Goal: Information Seeking & Learning: Learn about a topic

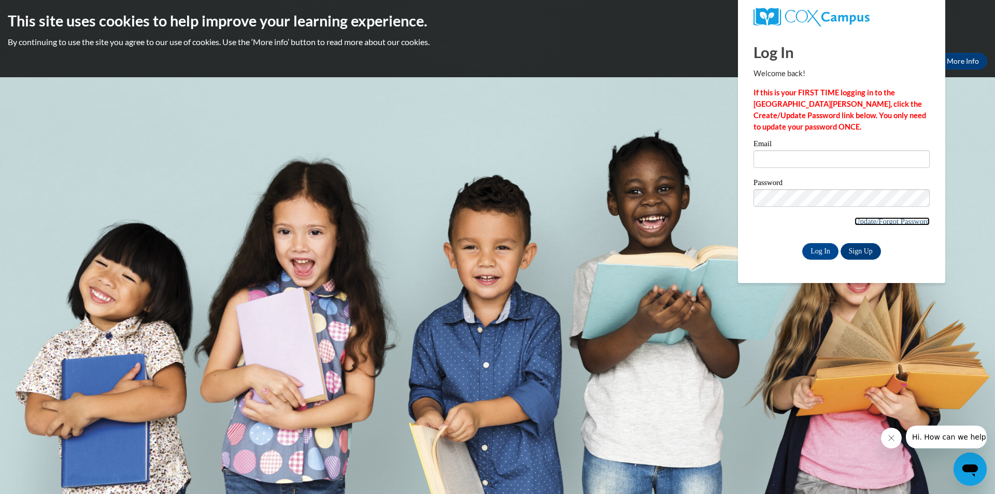
click at [877, 222] on link "Update/Forgot Password" at bounding box center [892, 221] width 75 height 8
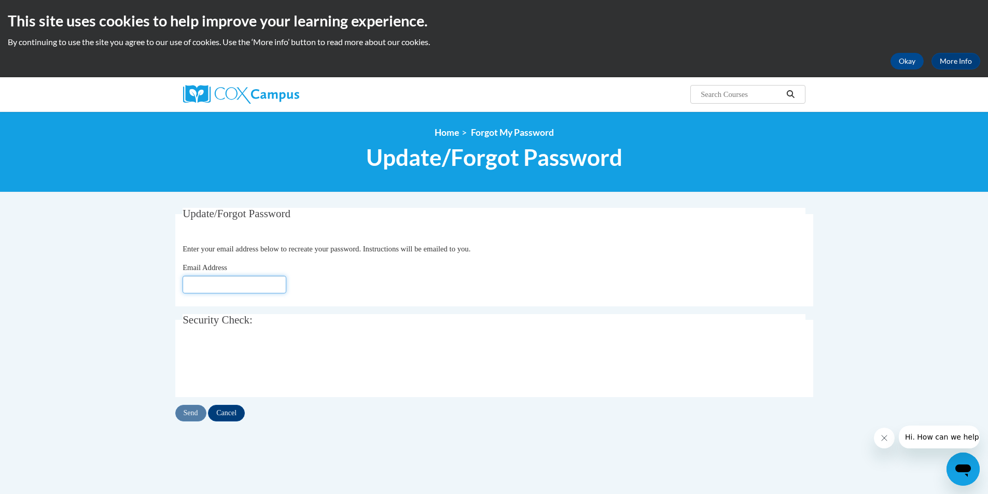
click at [221, 284] on input "Email Address" at bounding box center [234, 285] width 104 height 18
type input "cmealey@primroseofbelair.com"
click at [190, 413] on input "Send" at bounding box center [190, 413] width 31 height 17
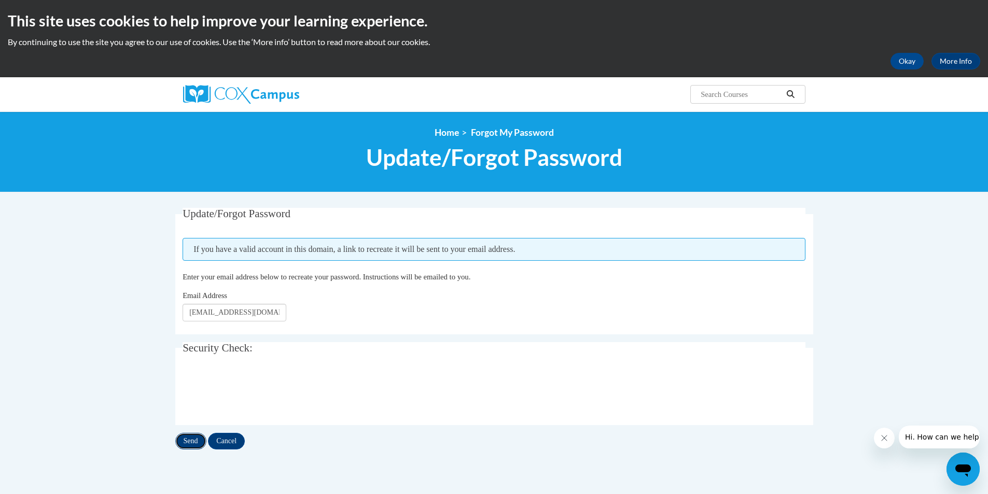
click at [200, 437] on input "Send" at bounding box center [190, 441] width 31 height 17
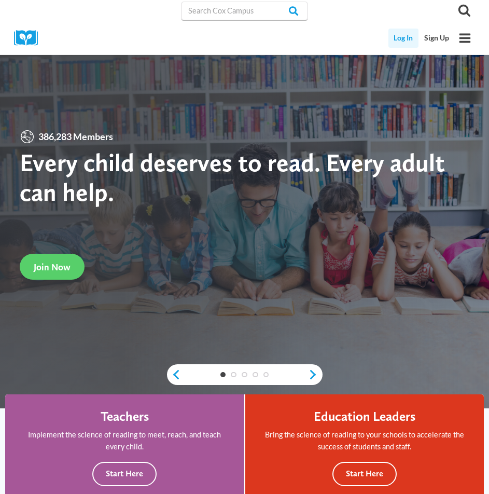
click at [393, 37] on link "Log In" at bounding box center [403, 38] width 31 height 19
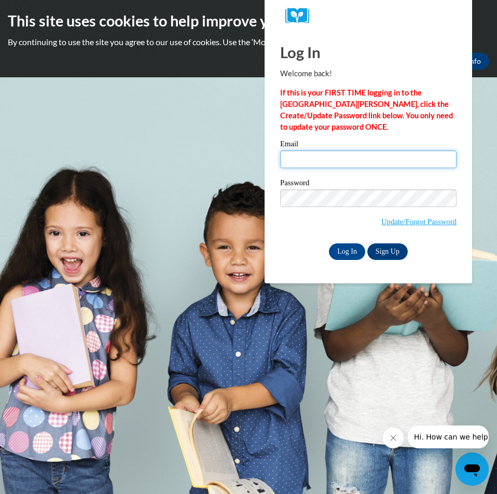
click at [361, 160] on input "Email" at bounding box center [368, 159] width 176 height 18
drag, startPoint x: 355, startPoint y: 160, endPoint x: 364, endPoint y: 160, distance: 9.3
click at [355, 160] on input "Email" at bounding box center [368, 159] width 176 height 18
click at [378, 160] on input "Email" at bounding box center [368, 159] width 176 height 18
type input "cmealey@primroseofbelair.com"
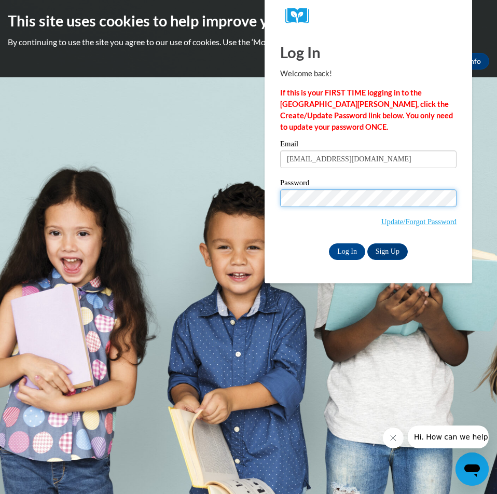
click at [329, 243] on input "Log In" at bounding box center [347, 251] width 36 height 17
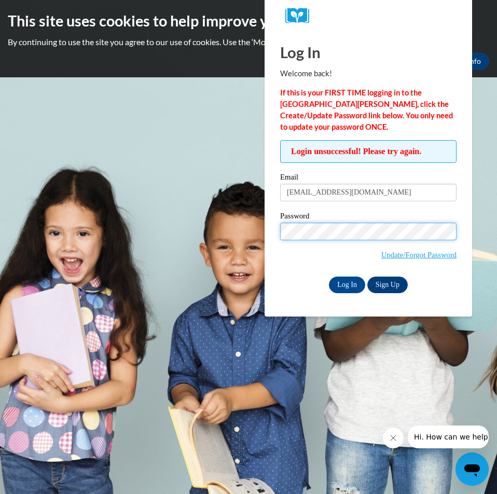
click at [329, 276] on input "Log In" at bounding box center [347, 284] width 36 height 17
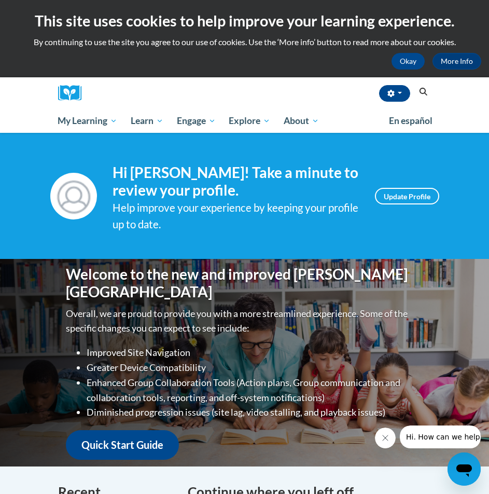
click at [423, 94] on icon "Search" at bounding box center [422, 92] width 9 height 8
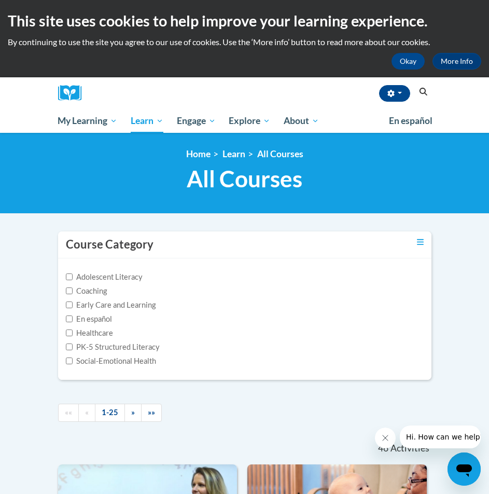
click at [414, 93] on div "[PERSON_NAME] ([GEOGRAPHIC_DATA]/New_York UTC-04:00) My Profile Inbox My Transc…" at bounding box center [260, 93] width 342 height 32
click at [417, 91] on button "Search" at bounding box center [423, 92] width 16 height 12
click at [421, 92] on icon "Search" at bounding box center [422, 92] width 9 height 8
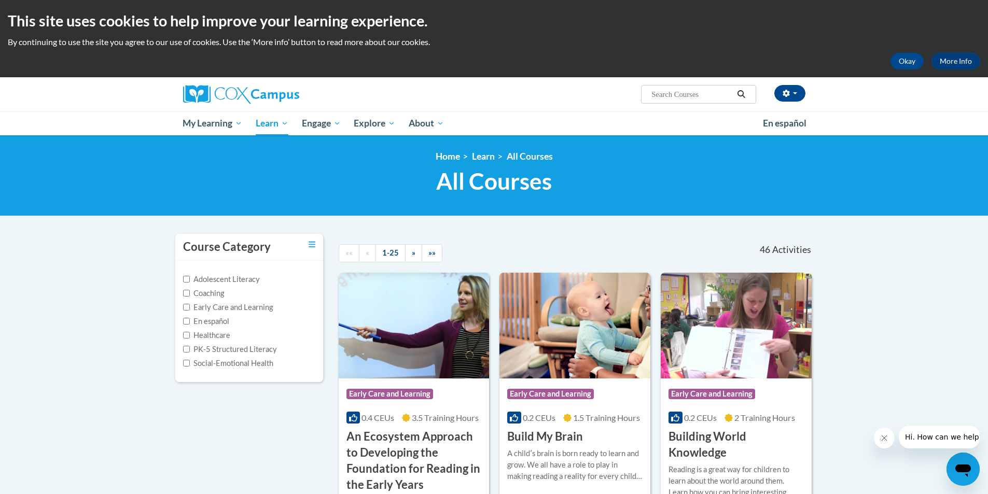
click at [488, 89] on input "Search..." at bounding box center [691, 94] width 83 height 12
type input "story time"
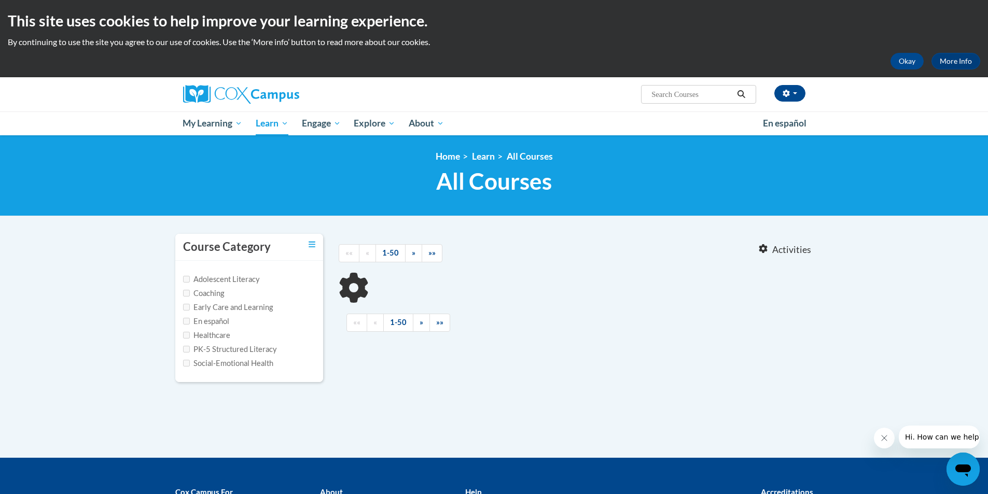
type input "story time"
